Goal: Go to known website: Access a specific website the user already knows

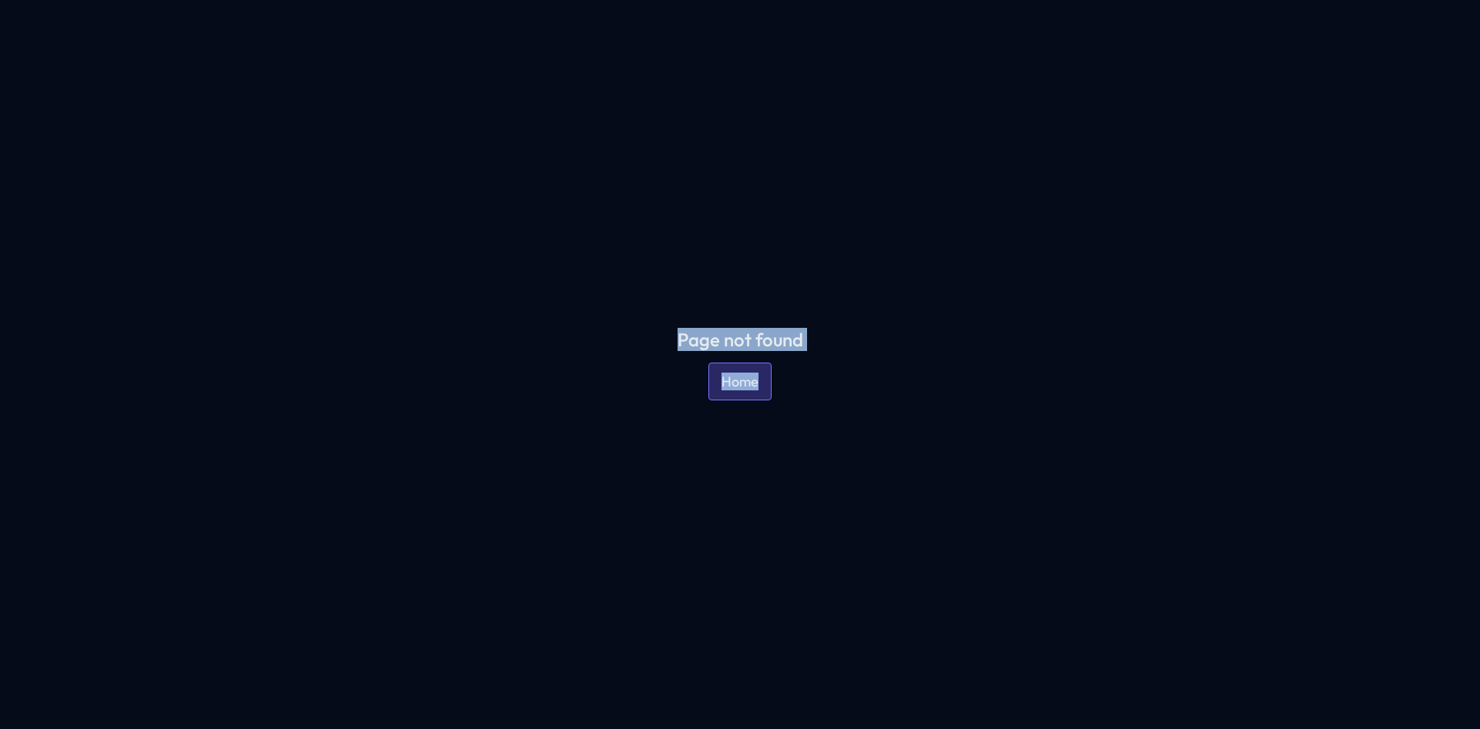
click at [736, 381] on link "Home" at bounding box center [740, 381] width 63 height 38
